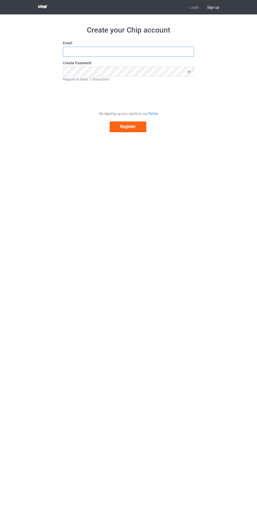
click at [69, 52] on input "text" at bounding box center [128, 52] width 131 height 10
type input "[EMAIL_ADDRESS][DOMAIN_NAME]"
click at [122, 130] on button "Register" at bounding box center [128, 127] width 37 height 11
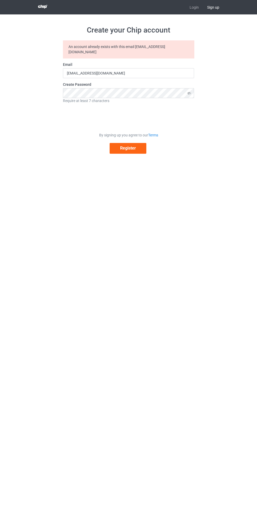
click at [95, 123] on div at bounding box center [129, 118] width 80 height 22
click at [118, 145] on button "Register" at bounding box center [128, 148] width 37 height 11
click at [117, 143] on button "Register" at bounding box center [128, 148] width 37 height 11
click at [188, 90] on icon at bounding box center [190, 93] width 10 height 10
